Goal: Task Accomplishment & Management: Manage account settings

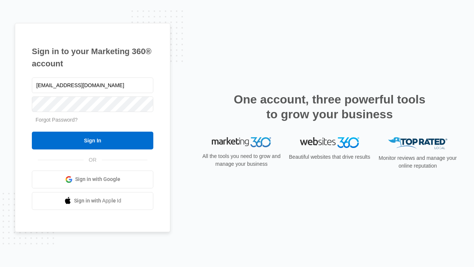
type input "[EMAIL_ADDRESS][DOMAIN_NAME]"
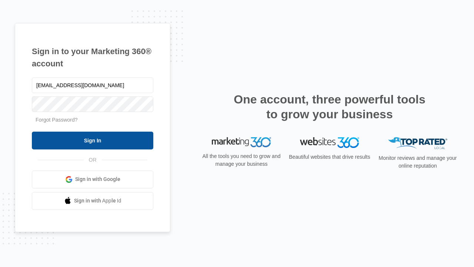
click at [93, 140] on input "Sign In" at bounding box center [92, 140] width 121 height 18
